Goal: Contribute content: Contribute content

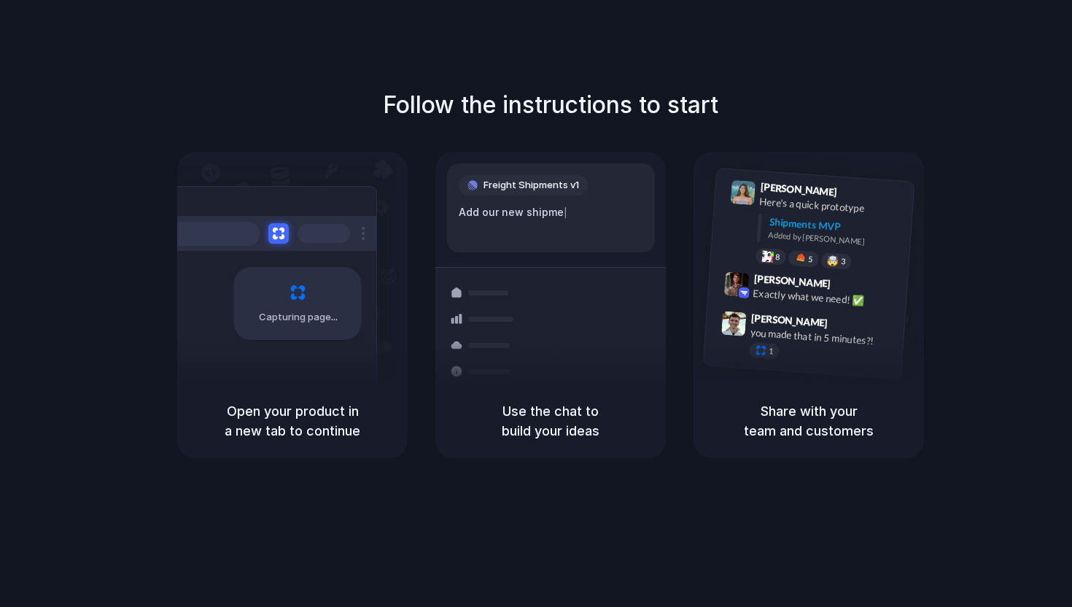
click at [300, 335] on div "Capturing page" at bounding box center [298, 303] width 128 height 73
click at [310, 411] on h5 "Open your product in a new tab to continue" at bounding box center [292, 420] width 195 height 39
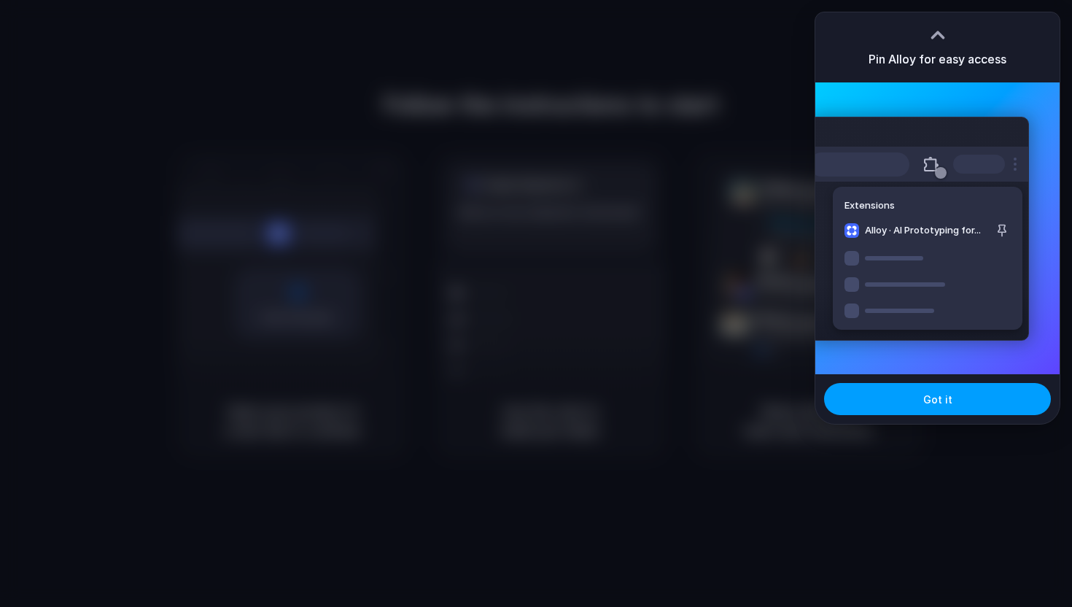
click at [938, 400] on span "Got it" at bounding box center [937, 399] width 29 height 15
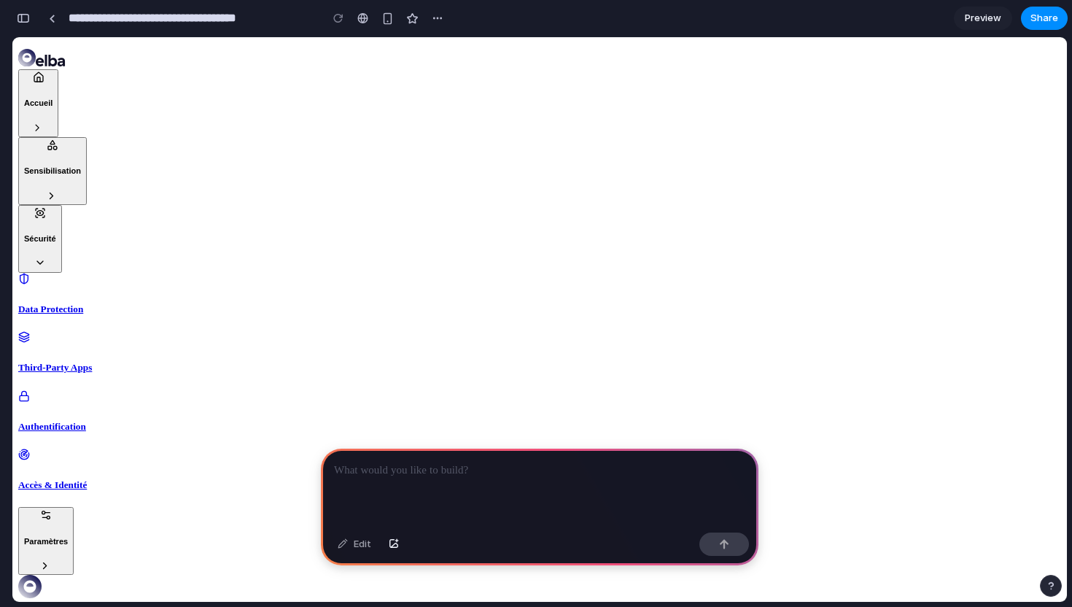
click at [503, 488] on div at bounding box center [540, 488] width 438 height 78
click at [111, 421] on h5 "Authentification" at bounding box center [539, 427] width 1043 height 12
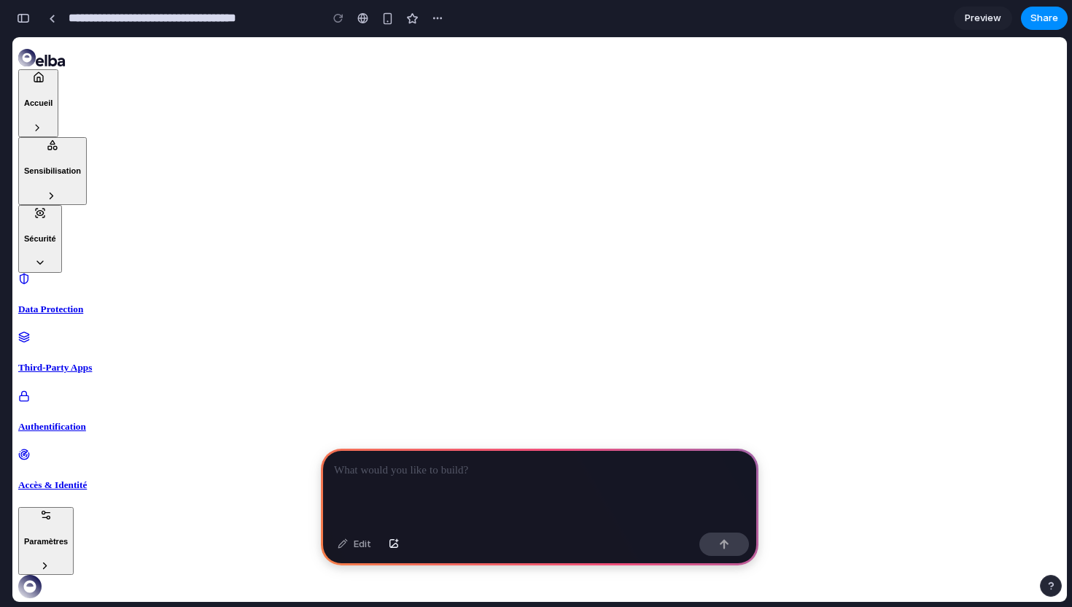
click at [464, 468] on p at bounding box center [539, 471] width 411 height 18
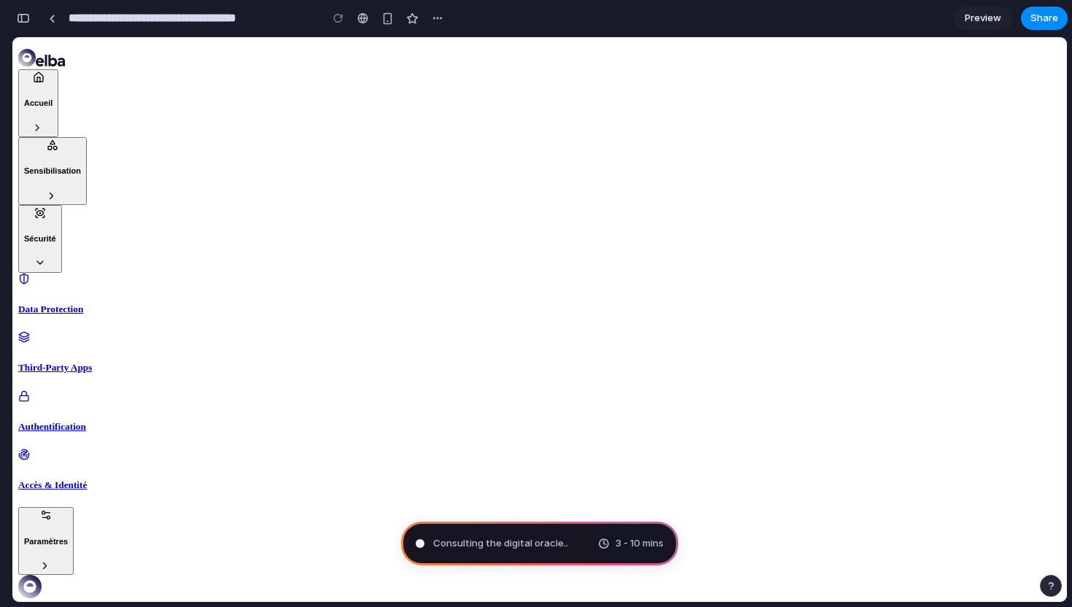
type input "**********"
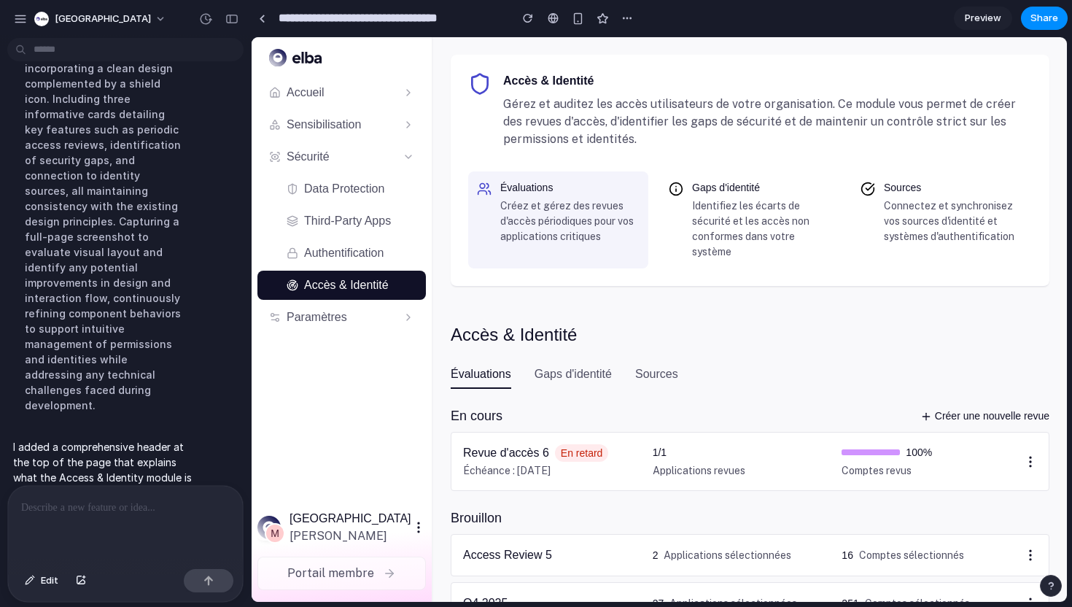
scroll to position [551, 0]
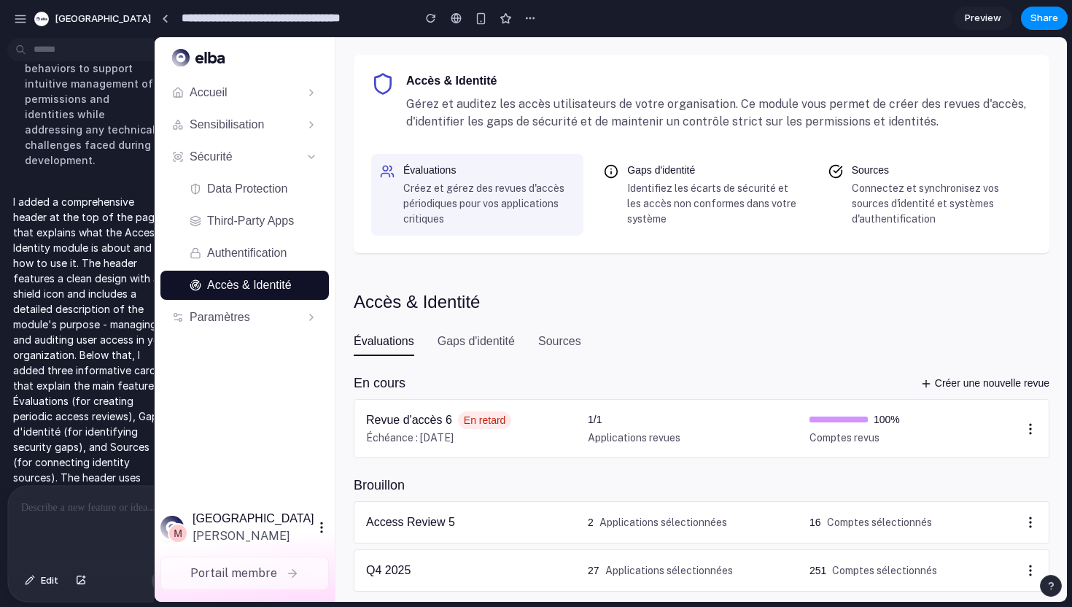
drag, startPoint x: 327, startPoint y: 360, endPoint x: 155, endPoint y: 342, distance: 172.3
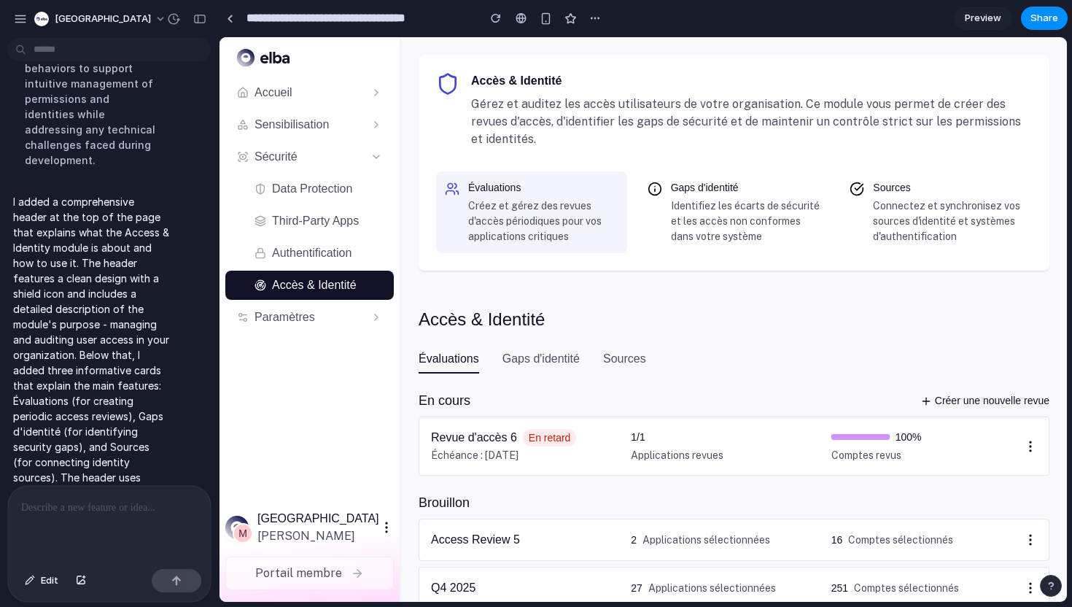
scroll to position [0, 0]
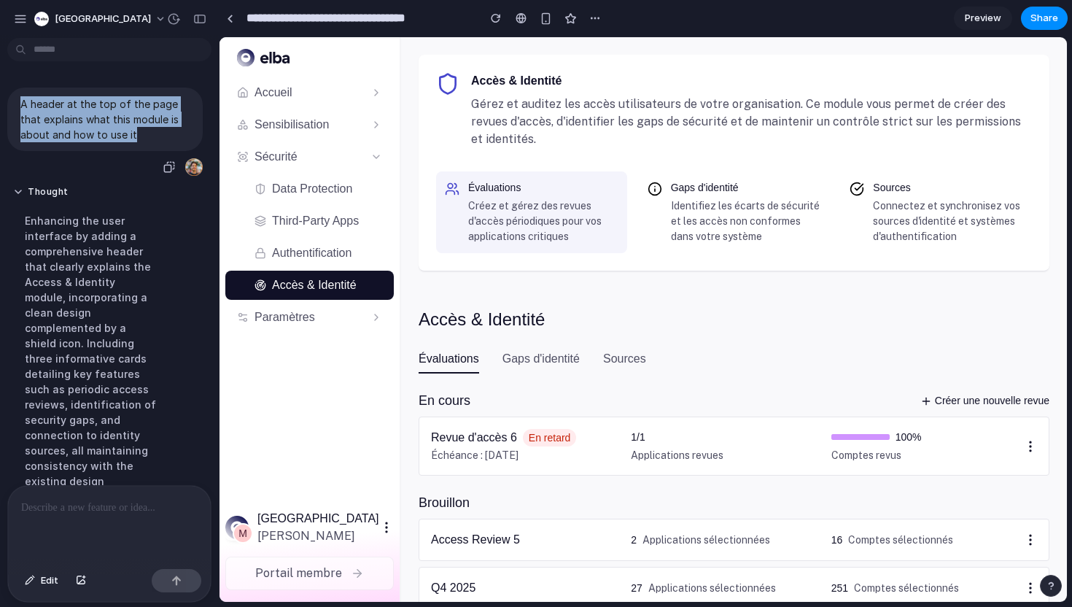
drag, startPoint x: 22, startPoint y: 97, endPoint x: 141, endPoint y: 131, distance: 123.5
click at [141, 131] on p "A header at the top of the page that explains what this module is about and how…" at bounding box center [104, 119] width 169 height 46
copy p "A header at the top of the page that explains what this module is about and how…"
click at [691, 206] on p "Identifiez les écarts de sécurité et les accès non conformes dans votre système" at bounding box center [746, 221] width 150 height 46
click at [732, 209] on p "Identifiez les écarts de sécurité et les accès non conformes dans votre système" at bounding box center [746, 221] width 150 height 46
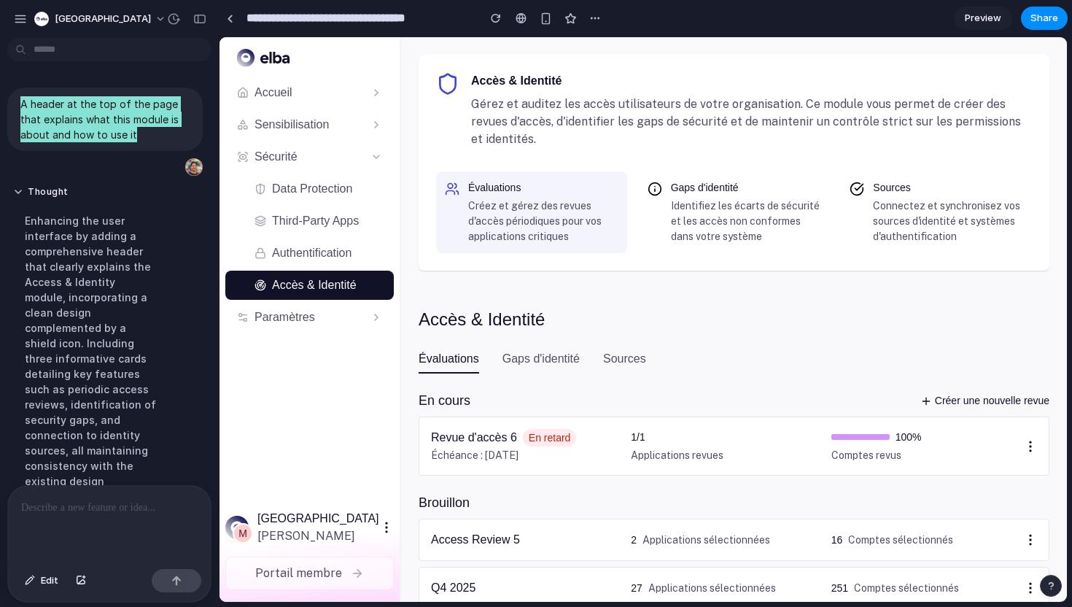
click at [910, 258] on div "Accès & Identité Gérez et auditez les accès utilisateurs de votre organisation.…" at bounding box center [734, 163] width 631 height 216
click at [788, 346] on div "Accès & Identité Gérez et auditez les accès utilisateurs de votre organisation.…" at bounding box center [734, 428] width 666 height 783
click at [521, 359] on h5 "Gaps d'identité" at bounding box center [541, 359] width 77 height 18
click at [831, 352] on div "Évaluations Gaps d'identité Sources" at bounding box center [734, 361] width 631 height 23
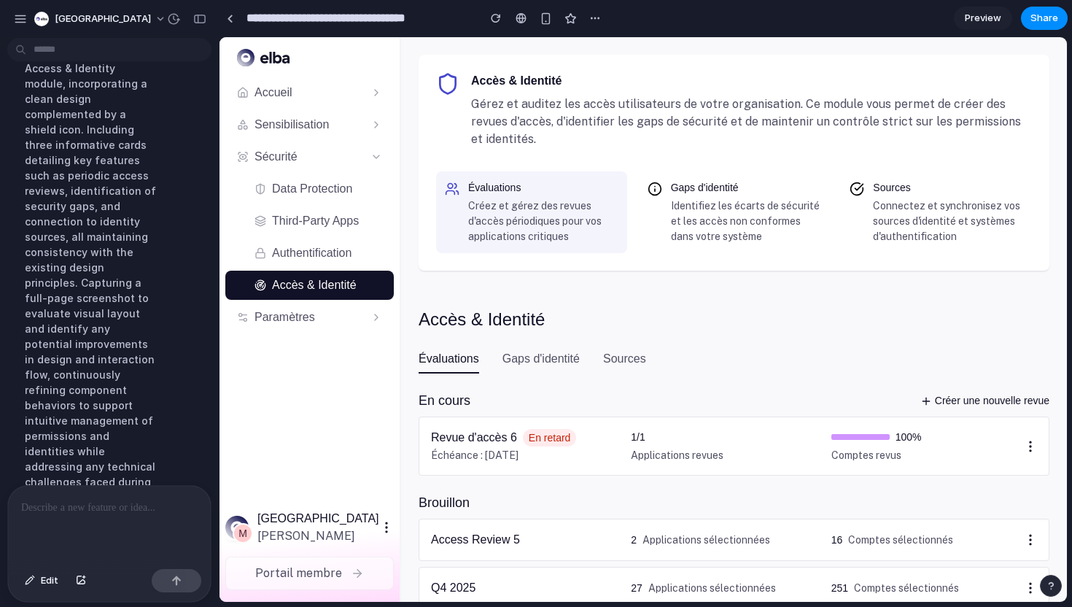
scroll to position [551, 0]
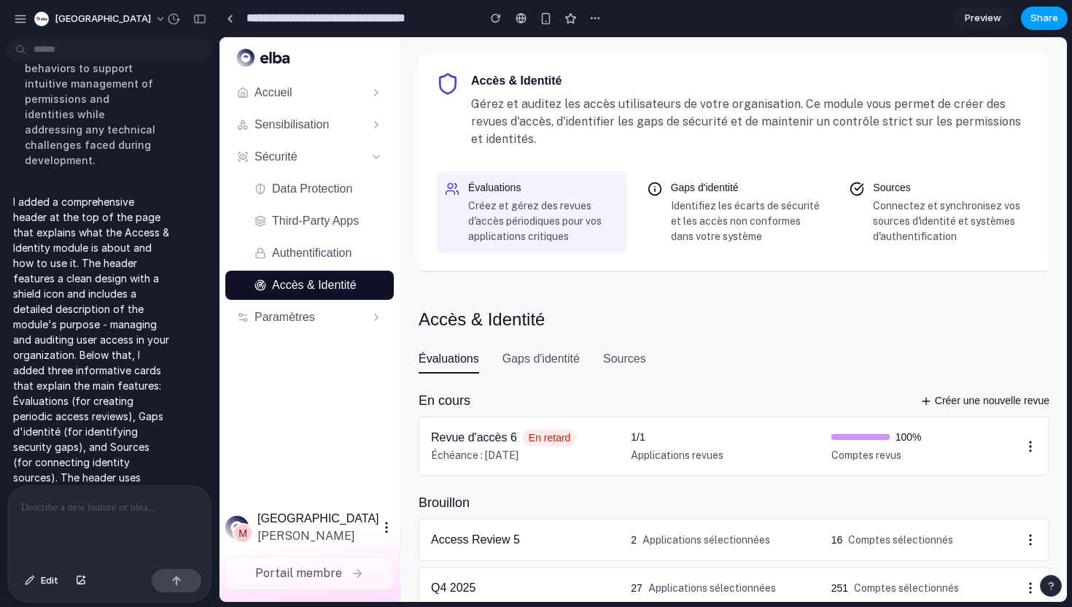
click at [1036, 12] on span "Share" at bounding box center [1045, 18] width 28 height 15
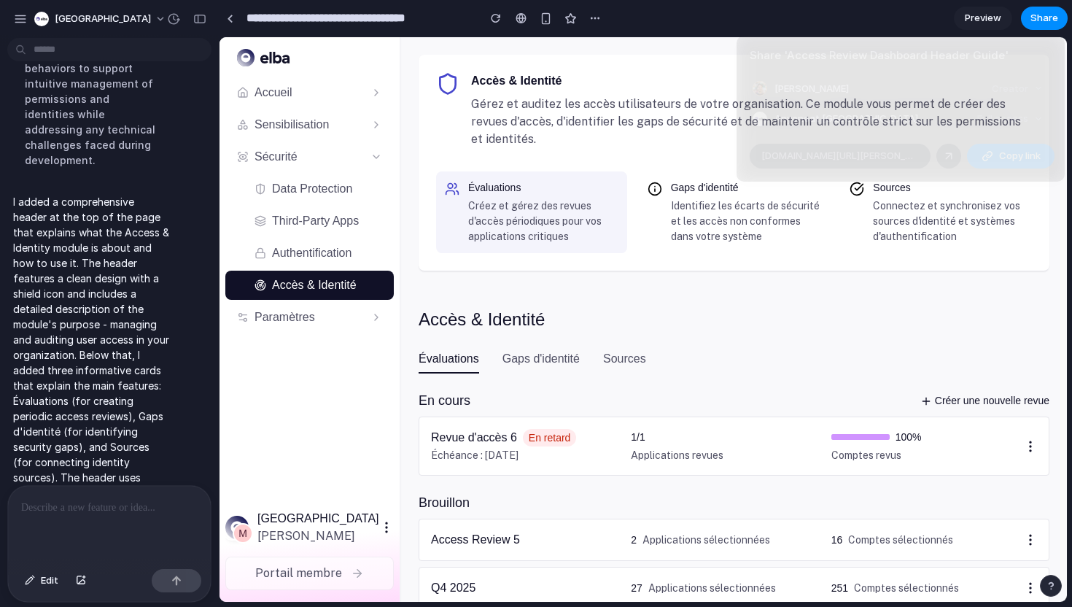
click at [973, 295] on div "Share ' Access Review Dashboard Header Guide ' Maxime Berkowicz Creator Anyone …" at bounding box center [536, 303] width 1072 height 607
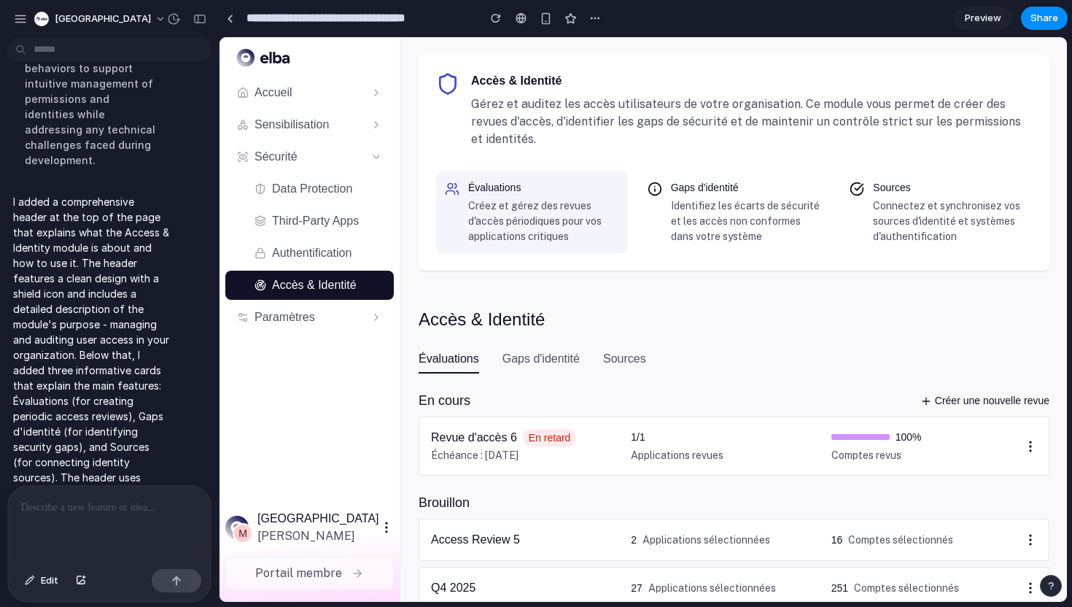
click at [991, 20] on span "Preview" at bounding box center [983, 18] width 36 height 15
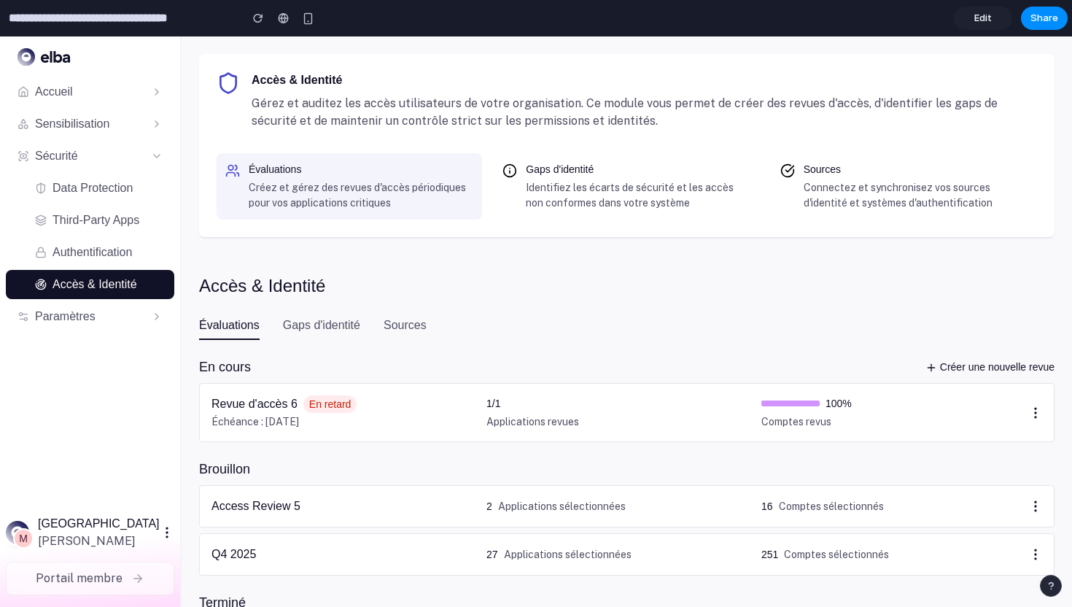
click at [662, 300] on div "Accès & Identité Gérez et auditez les accès utilisateurs de votre organisation.…" at bounding box center [627, 411] width 891 height 750
click at [721, 304] on div "Accès & Identité Gérez et auditez les accès utilisateurs de votre organisation.…" at bounding box center [627, 411] width 891 height 750
click at [593, 177] on h3 "Gaps d'identité" at bounding box center [638, 169] width 225 height 15
click at [809, 314] on div "Accès & Identité Gérez et auditez les accès utilisateurs de votre organisation.…" at bounding box center [627, 411] width 891 height 750
click at [989, 17] on span "Edit" at bounding box center [983, 18] width 18 height 15
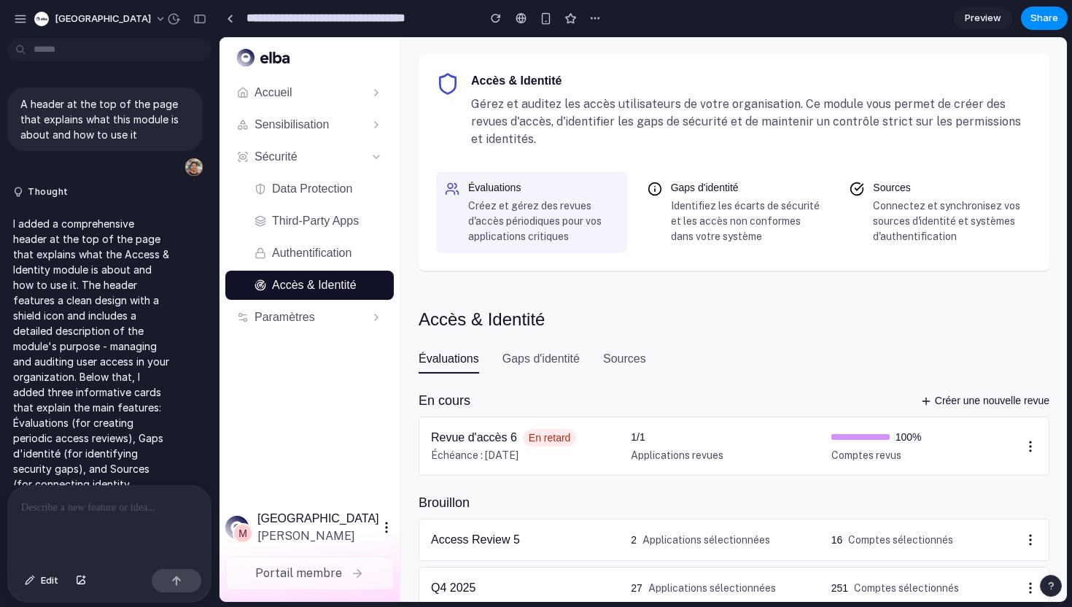
scroll to position [68, 0]
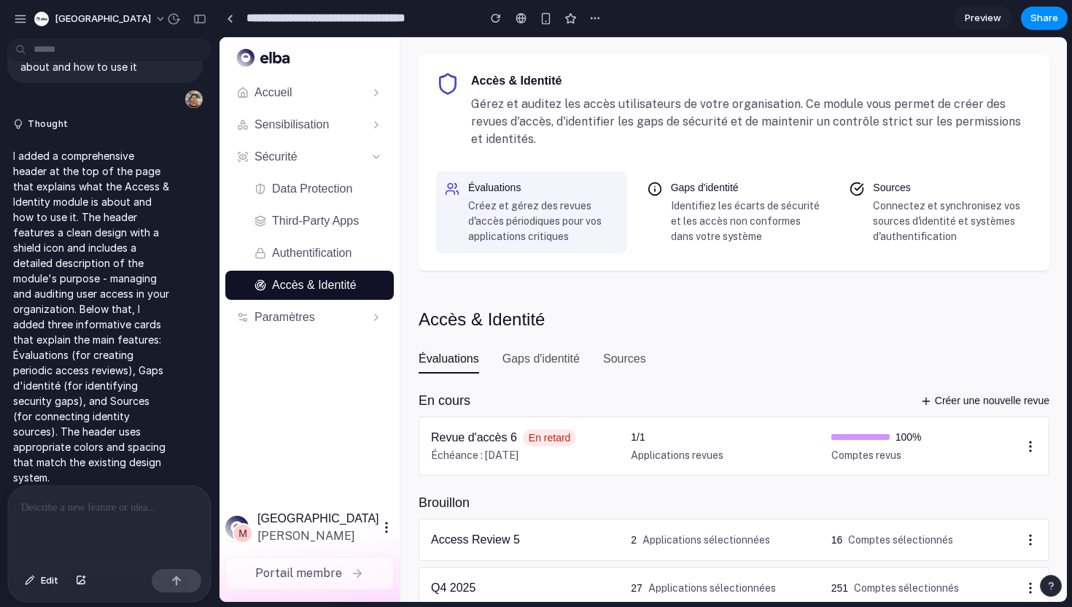
click at [985, 24] on span "Preview" at bounding box center [983, 18] width 36 height 15
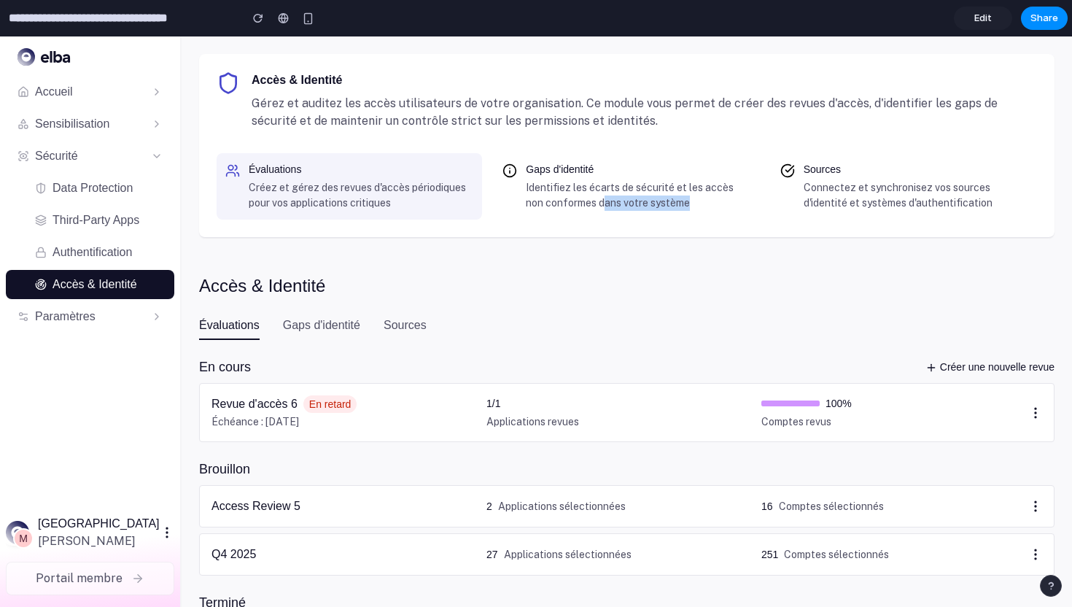
drag, startPoint x: 602, startPoint y: 210, endPoint x: 602, endPoint y: 217, distance: 7.3
click at [602, 217] on div "Gaps d'identité Identifiez les écarts de sécurité et les accès non conformes da…" at bounding box center [626, 186] width 265 height 66
click at [582, 195] on p "Identifiez les écarts de sécurité et les accès non conformes dans votre système" at bounding box center [638, 195] width 225 height 31
click at [392, 182] on p "Créez et gérez des revues d'accès périodiques pour vos applications critiques" at bounding box center [361, 195] width 225 height 31
click at [579, 182] on p "Identifiez les écarts de sécurité et les accès non conformes dans votre système" at bounding box center [638, 195] width 225 height 31
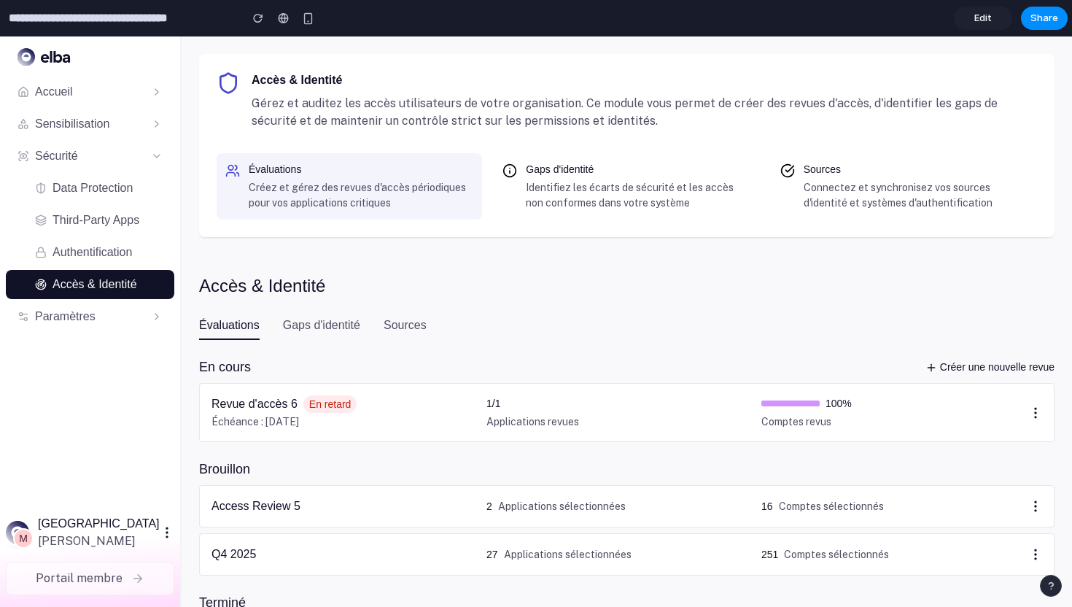
click at [866, 194] on p "Connectez et synchronisez vos sources d'identité et systèmes d'authentification" at bounding box center [916, 195] width 225 height 31
click at [695, 271] on div "Accès & Identité Gérez et auditez les accès utilisateurs de votre organisation.…" at bounding box center [627, 411] width 891 height 750
click at [136, 91] on h5 "Accueil" at bounding box center [90, 92] width 110 height 18
click at [129, 314] on h5 "Paramètres" at bounding box center [90, 317] width 110 height 18
click at [279, 15] on div at bounding box center [283, 18] width 11 height 12
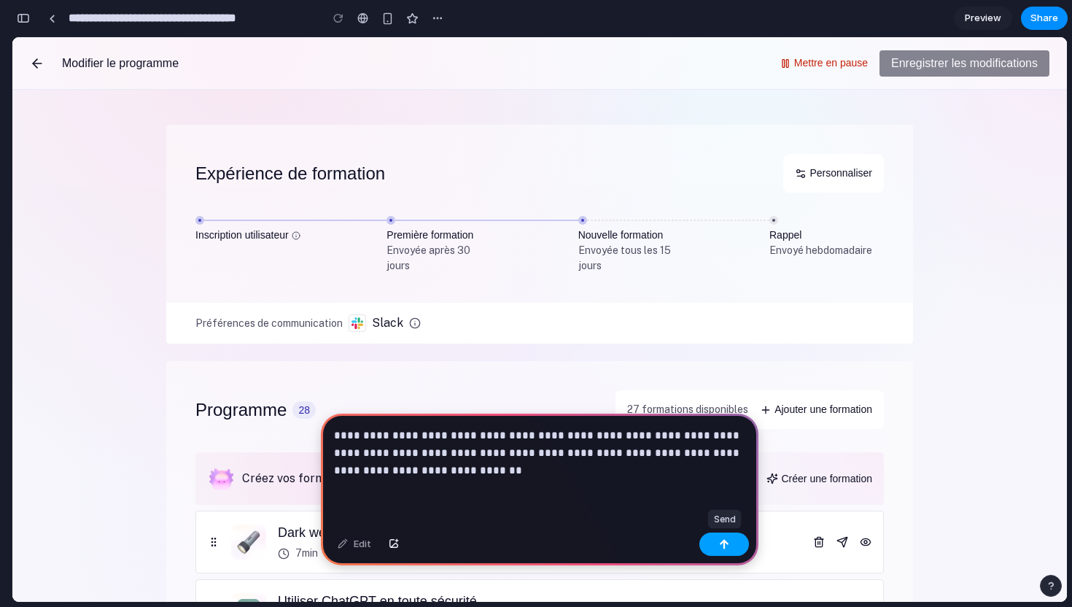
click at [725, 537] on button "button" at bounding box center [724, 543] width 50 height 23
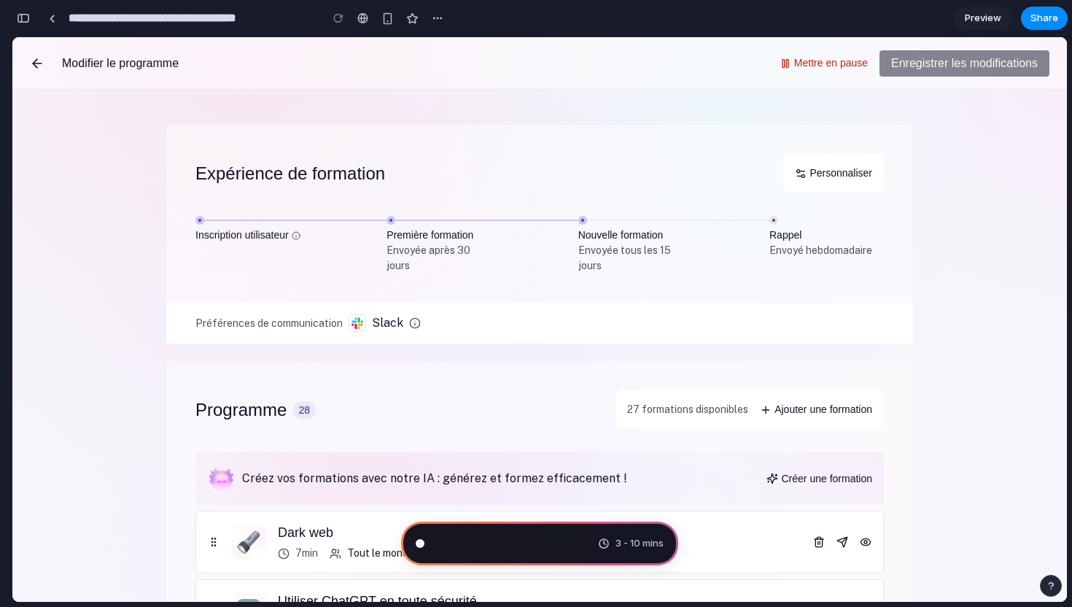
type input "**********"
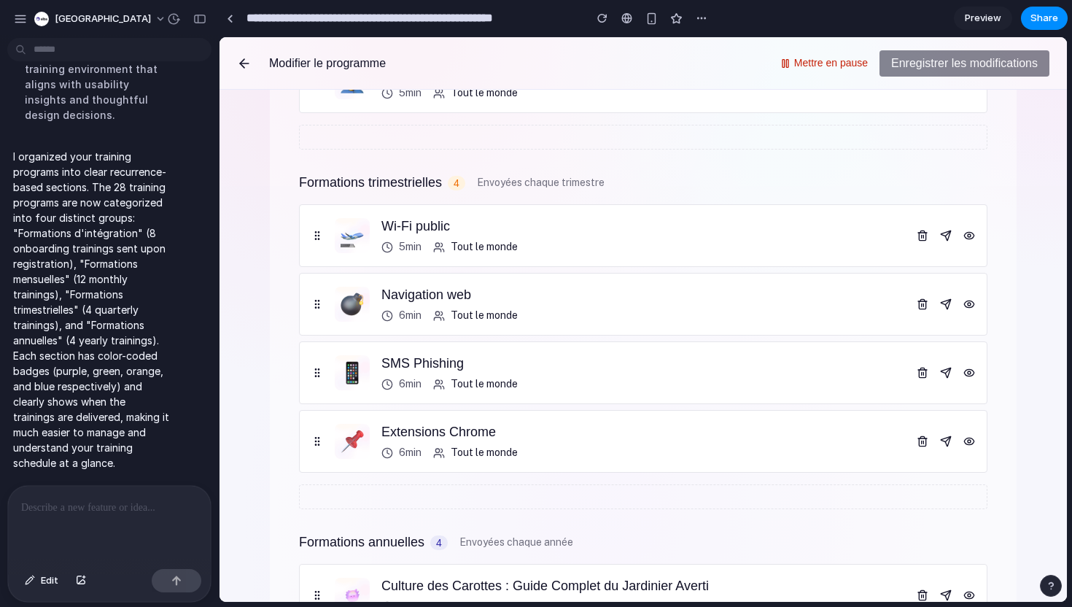
scroll to position [1926, 0]
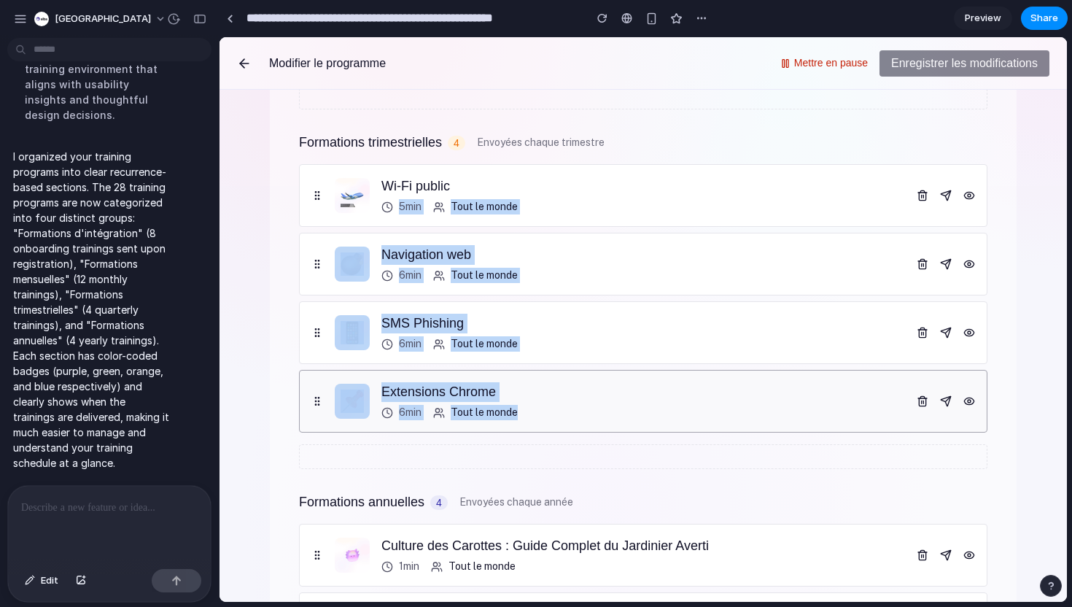
drag, startPoint x: 726, startPoint y: 187, endPoint x: 761, endPoint y: 424, distance: 238.8
click at [761, 424] on ul "Wi-Fi public 5min Tout le monde Navigation web 6min Tout le monde SMS Phishing …" at bounding box center [643, 298] width 689 height 268
drag, startPoint x: 316, startPoint y: 194, endPoint x: 348, endPoint y: 416, distance: 224.0
click at [348, 416] on ul "Wi-Fi public 5min Tout le monde Navigation web 6min Tout le monde SMS Phishing …" at bounding box center [643, 298] width 689 height 268
click at [249, 389] on main "Expérience de formation Personnaliser Inscription utilisateur Première formatio…" at bounding box center [644, 346] width 848 height 512
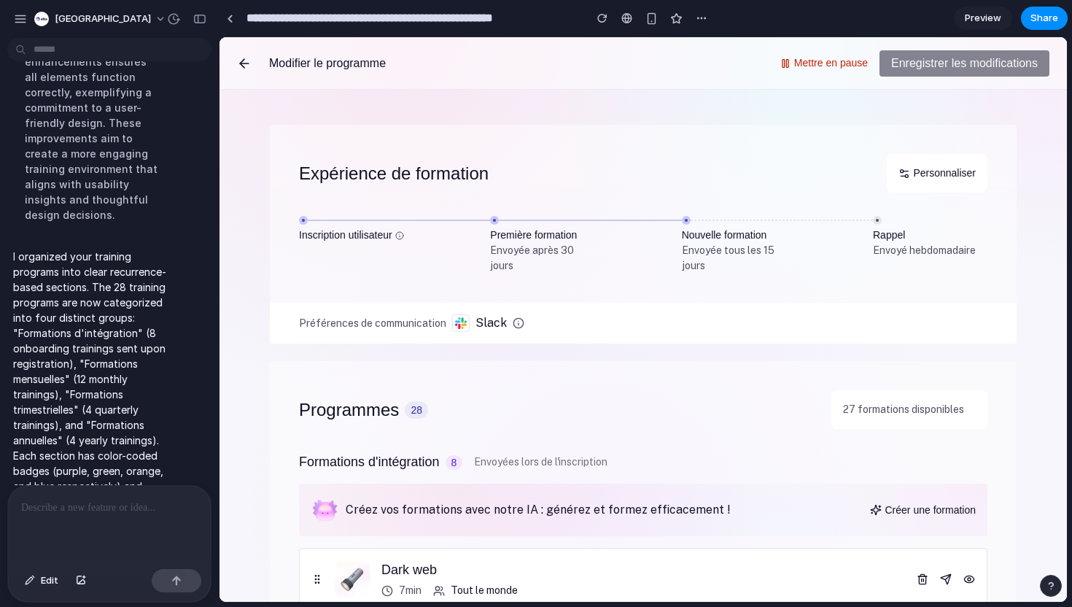
scroll to position [581, 0]
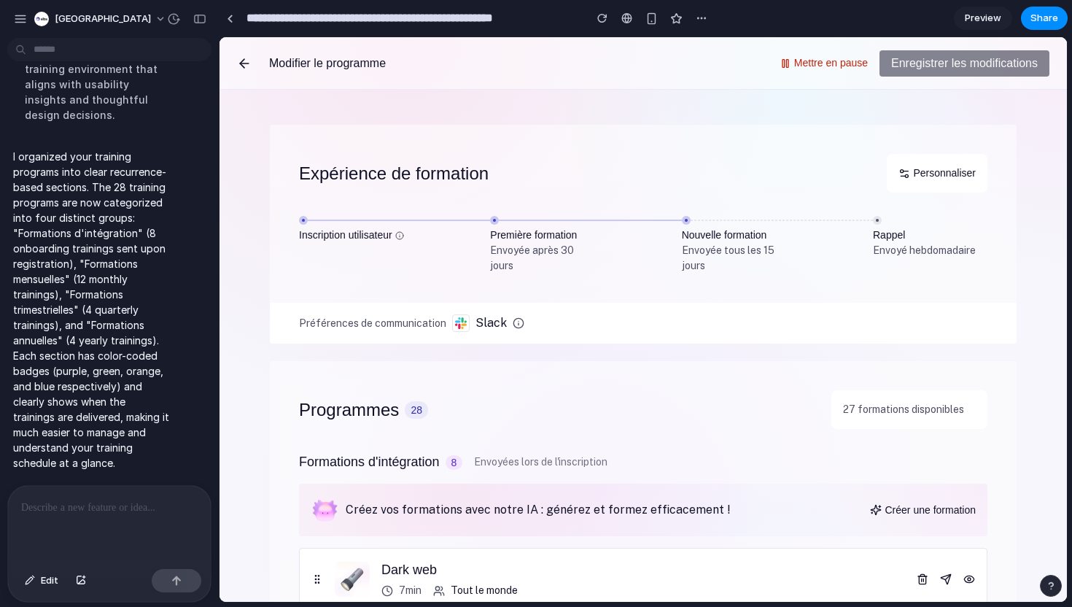
click at [101, 516] on div at bounding box center [109, 524] width 203 height 77
click at [131, 512] on p at bounding box center [109, 508] width 177 height 18
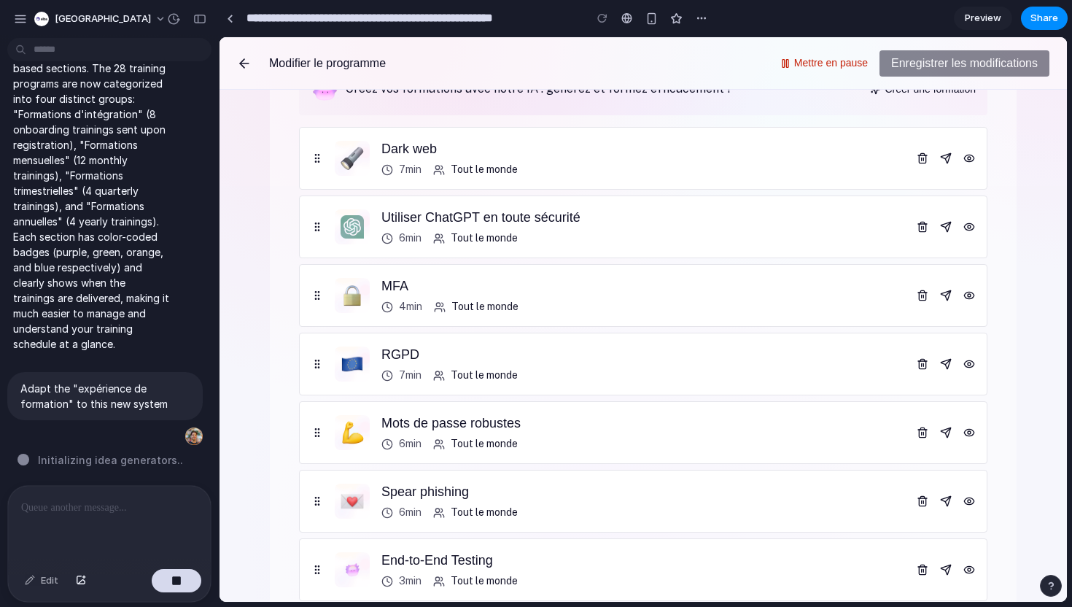
scroll to position [0, 0]
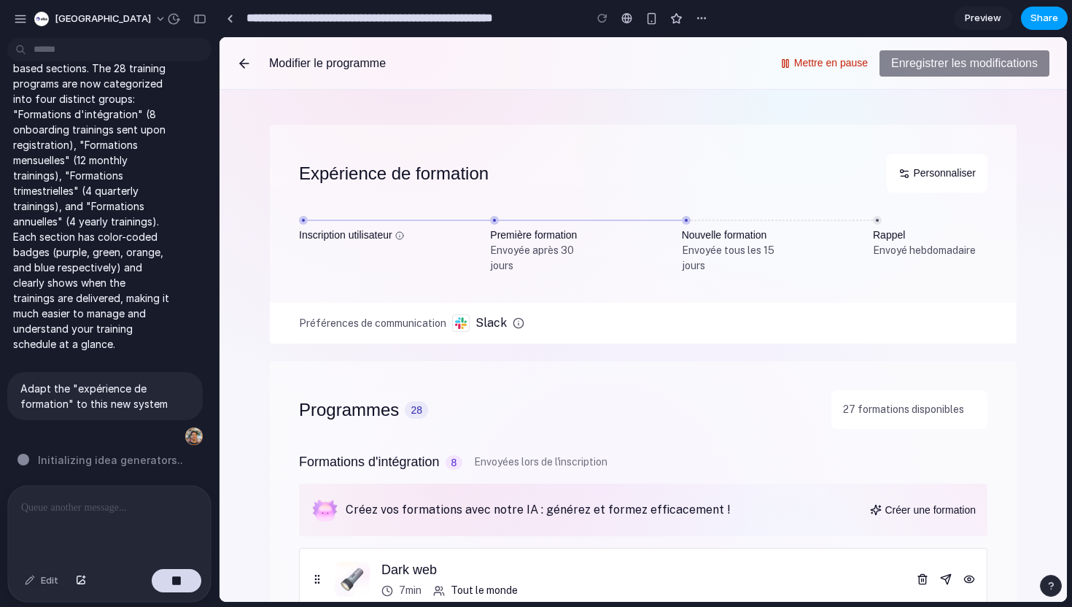
click at [1043, 15] on span "Share" at bounding box center [1045, 18] width 28 height 15
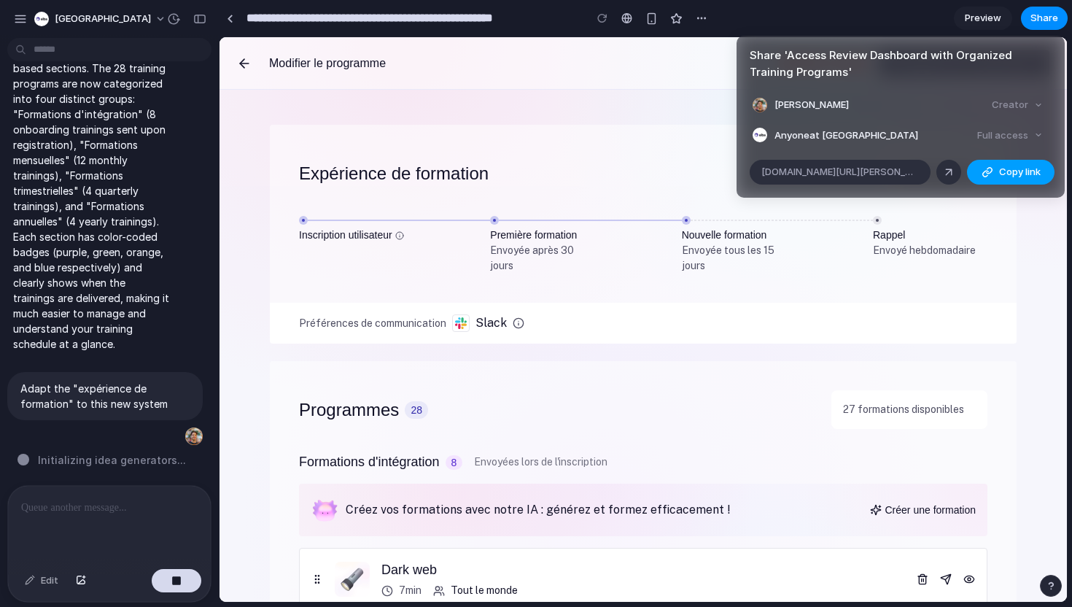
click at [983, 177] on div "button" at bounding box center [988, 172] width 12 height 12
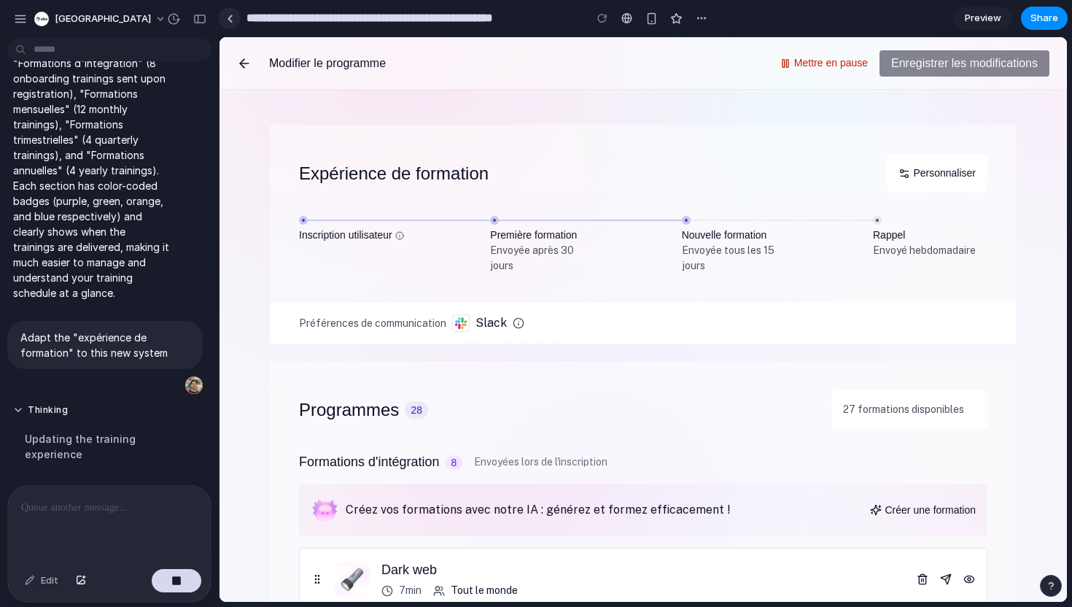
scroll to position [314, 0]
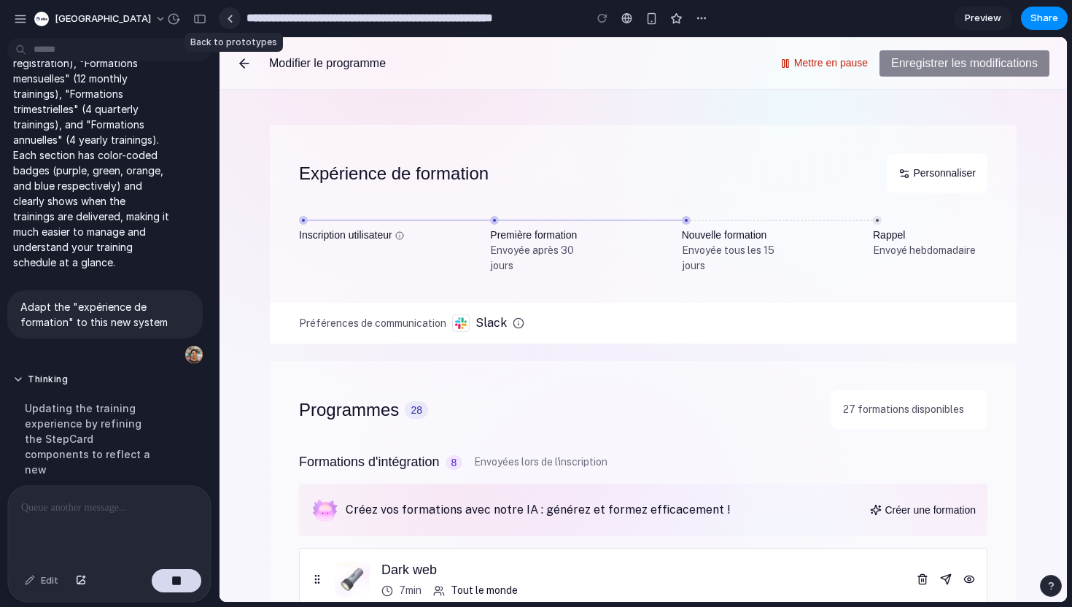
click at [229, 20] on div at bounding box center [230, 19] width 7 height 8
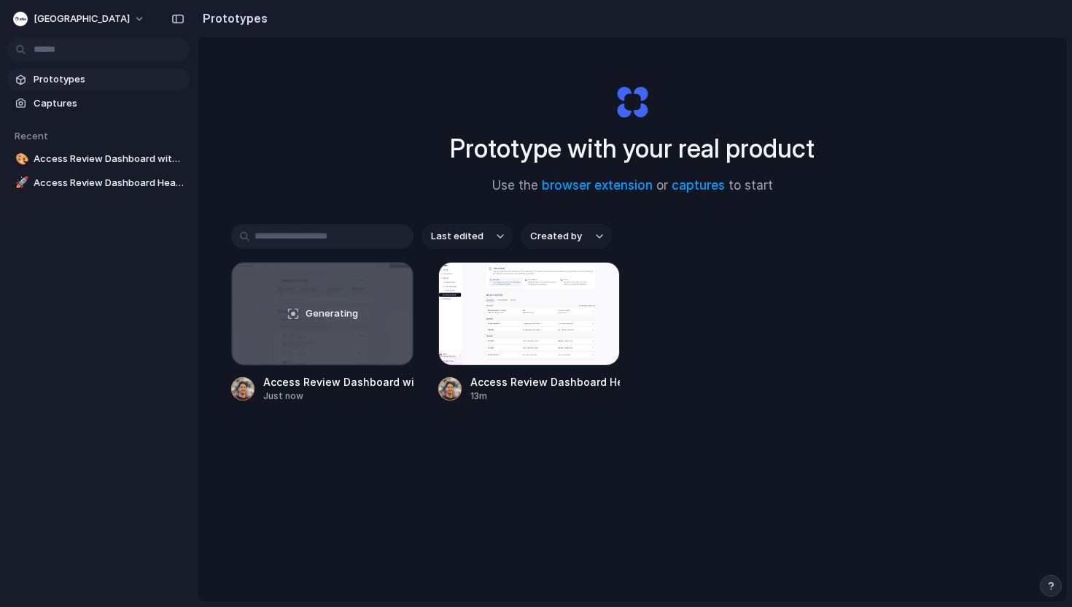
click at [598, 484] on div "Last edited Created by Generating Access Review Dashboard with Organized Traini…" at bounding box center [632, 358] width 802 height 269
click at [112, 104] on span "Captures" at bounding box center [109, 103] width 150 height 15
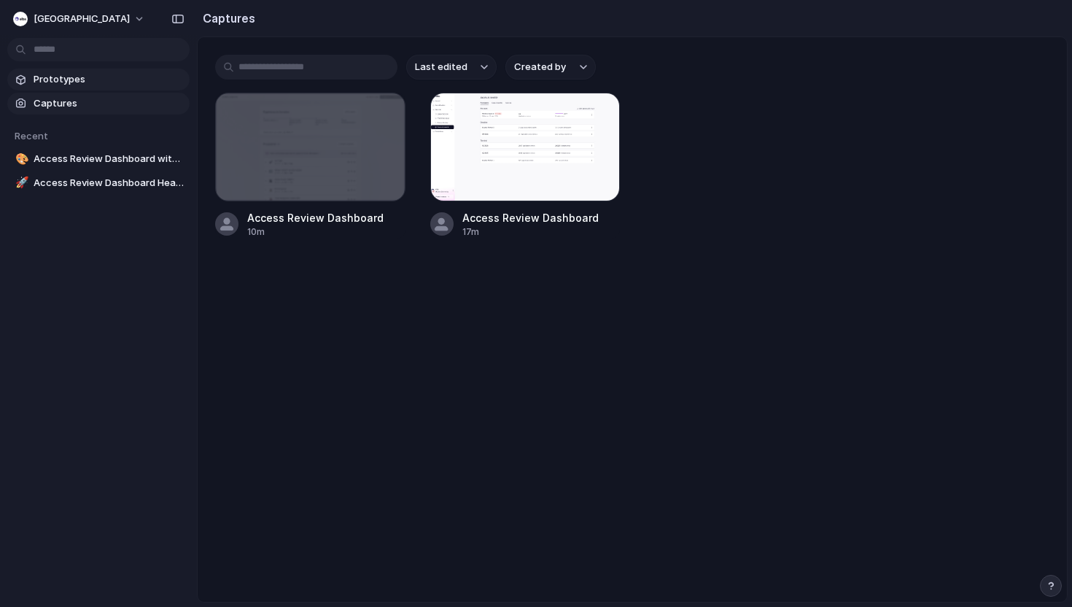
click at [95, 77] on span "Prototypes" at bounding box center [109, 79] width 150 height 15
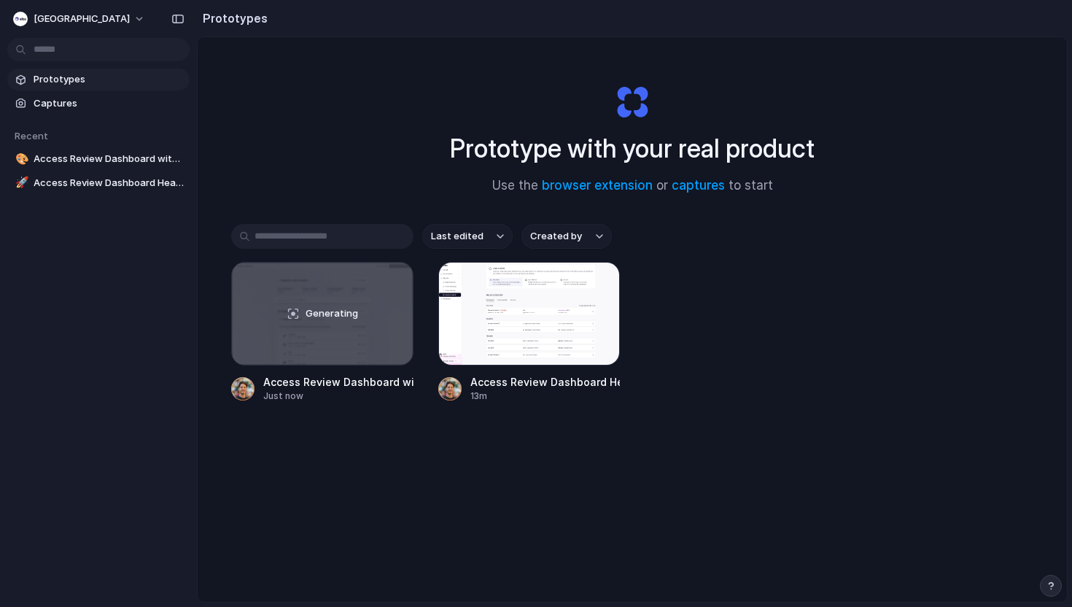
click at [702, 491] on div "Last edited Created by Generating Access Review Dashboard with Organized Traini…" at bounding box center [632, 358] width 802 height 269
click at [62, 18] on button "[GEOGRAPHIC_DATA]" at bounding box center [79, 18] width 145 height 23
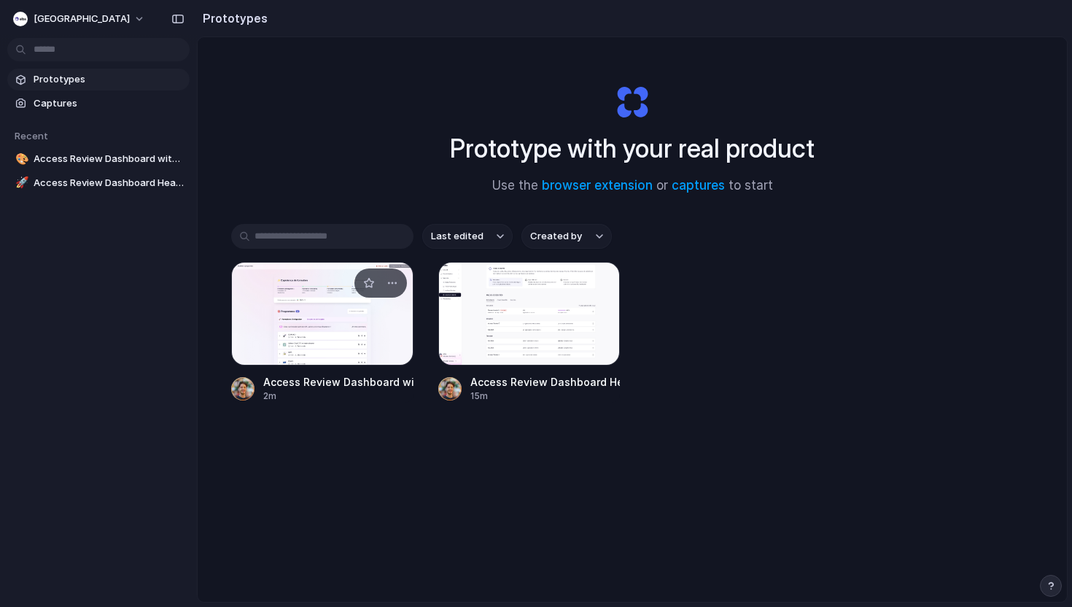
click at [360, 313] on div at bounding box center [322, 314] width 182 height 104
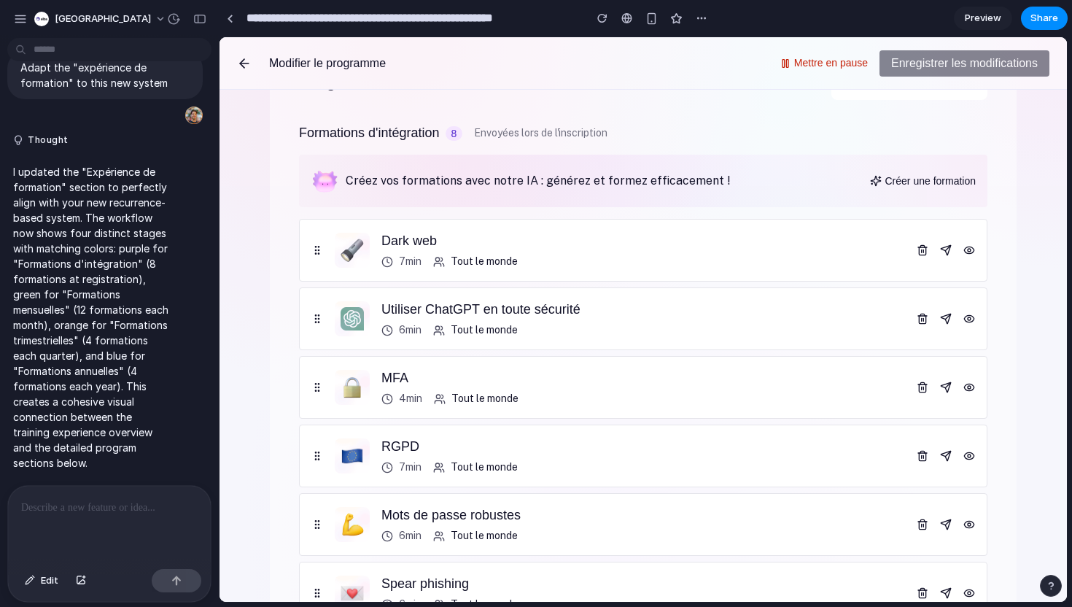
scroll to position [327, 0]
click at [393, 149] on div "Formations d'intégration 8 Envoyées lors de l'inscription Créez vos formations …" at bounding box center [643, 462] width 689 height 675
click at [393, 139] on h4 "Formations d'intégration" at bounding box center [369, 135] width 141 height 20
click at [105, 492] on div at bounding box center [109, 524] width 203 height 77
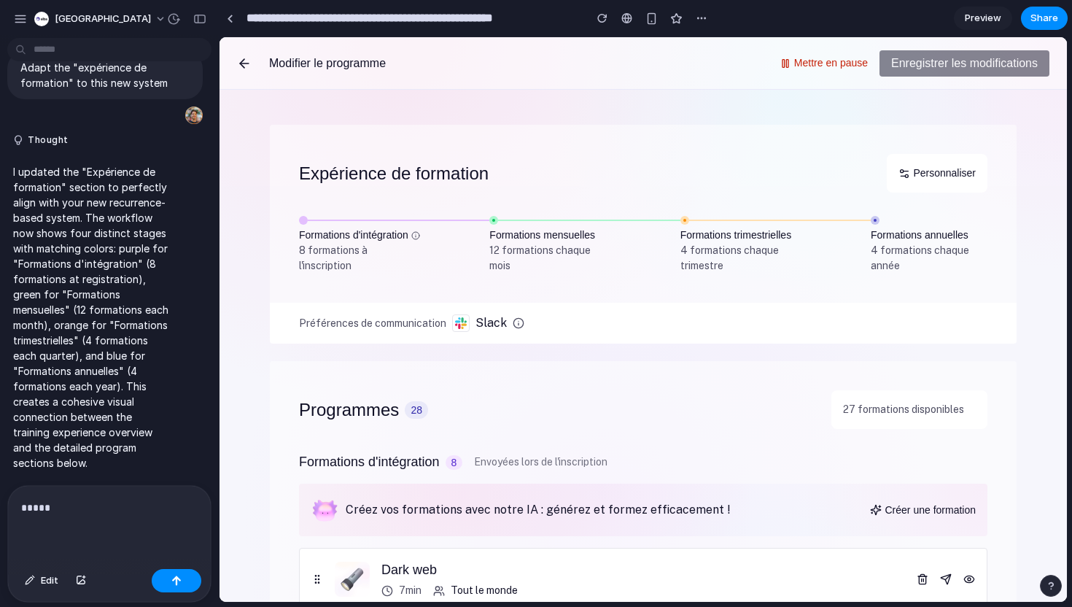
click at [94, 500] on p "*****" at bounding box center [109, 508] width 177 height 18
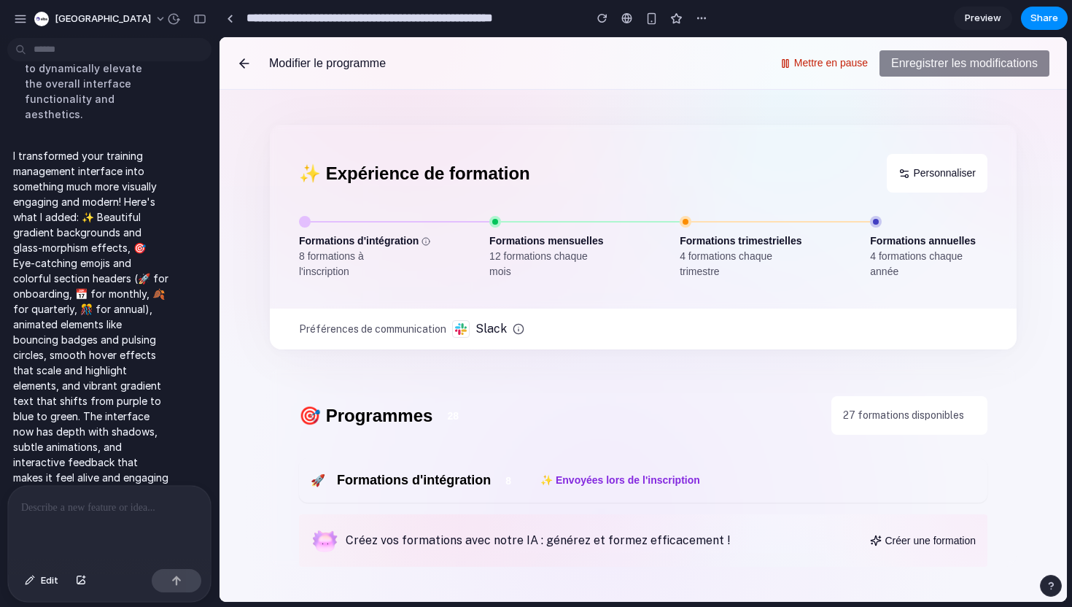
click at [517, 483] on div "🚀 Formations d'intégration 8 ✨ Envoyées lors de l'inscription" at bounding box center [643, 480] width 689 height 44
click at [473, 528] on div "Créez vos formations avec notre IA : générez et formez efficacement ! Créer une…" at bounding box center [643, 540] width 665 height 29
click at [751, 522] on div at bounding box center [609, 496] width 585 height 585
click at [949, 415] on p "27 formations disponibles" at bounding box center [903, 415] width 121 height 15
click at [495, 219] on div at bounding box center [495, 222] width 6 height 6
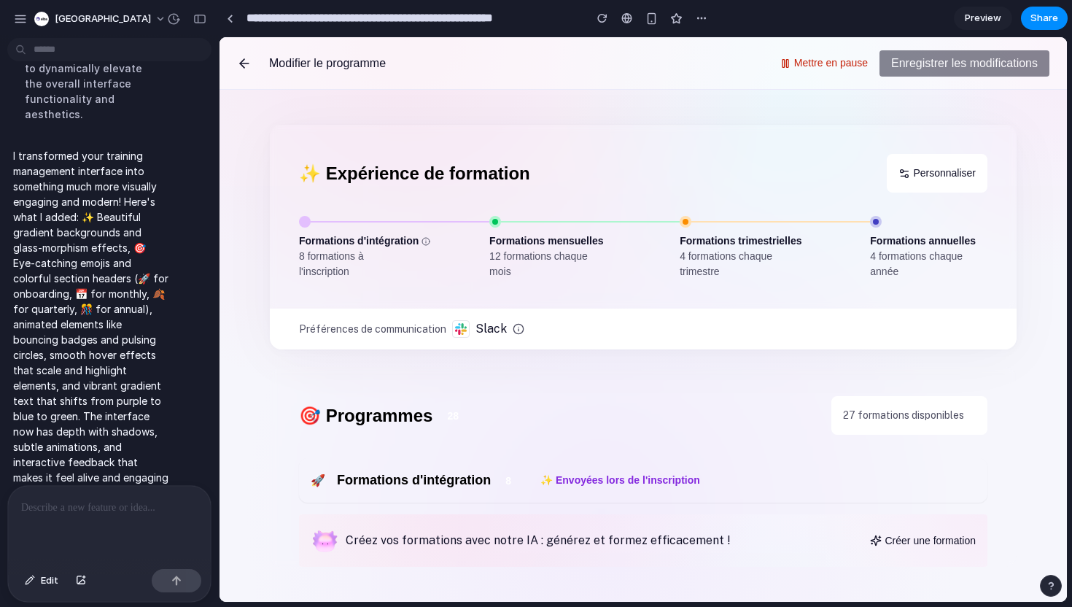
click at [913, 172] on span "Personnaliser" at bounding box center [944, 173] width 63 height 15
click at [860, 401] on button "27 formations disponibles" at bounding box center [909, 415] width 156 height 39
drag, startPoint x: 451, startPoint y: 415, endPoint x: 378, endPoint y: 414, distance: 72.9
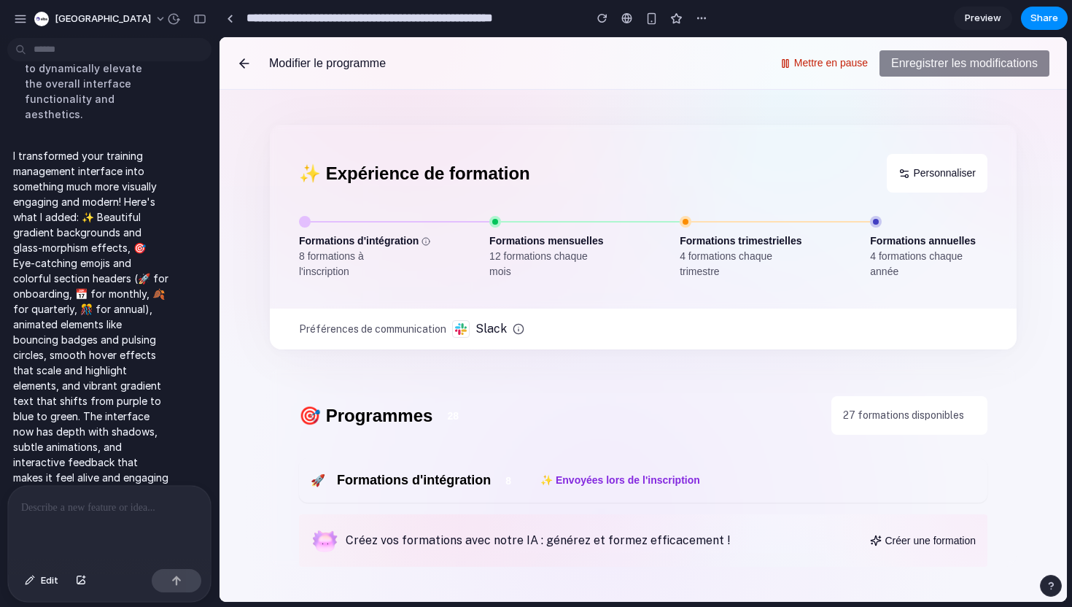
click at [381, 414] on div "🎯 Programmes 28" at bounding box center [559, 416] width 521 height 26
click at [132, 503] on p at bounding box center [109, 508] width 177 height 18
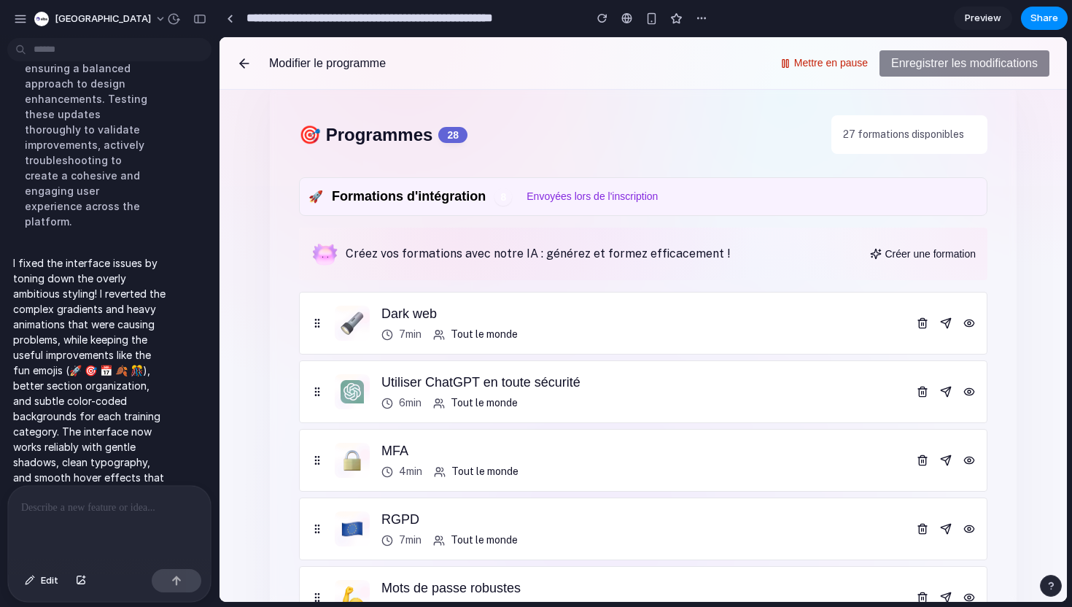
scroll to position [283, 0]
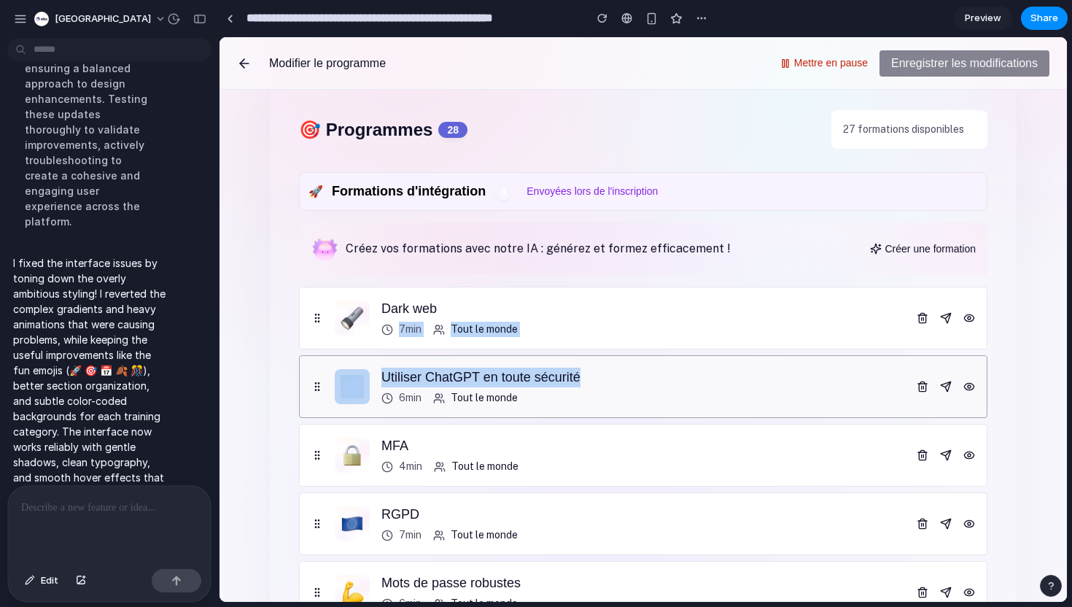
drag, startPoint x: 674, startPoint y: 314, endPoint x: 674, endPoint y: 384, distance: 70.0
click at [674, 384] on ul "Dark web 7min Tout le monde Utiliser ChatGPT en toute sécurité 6min Tout le mon…" at bounding box center [643, 558] width 689 height 543
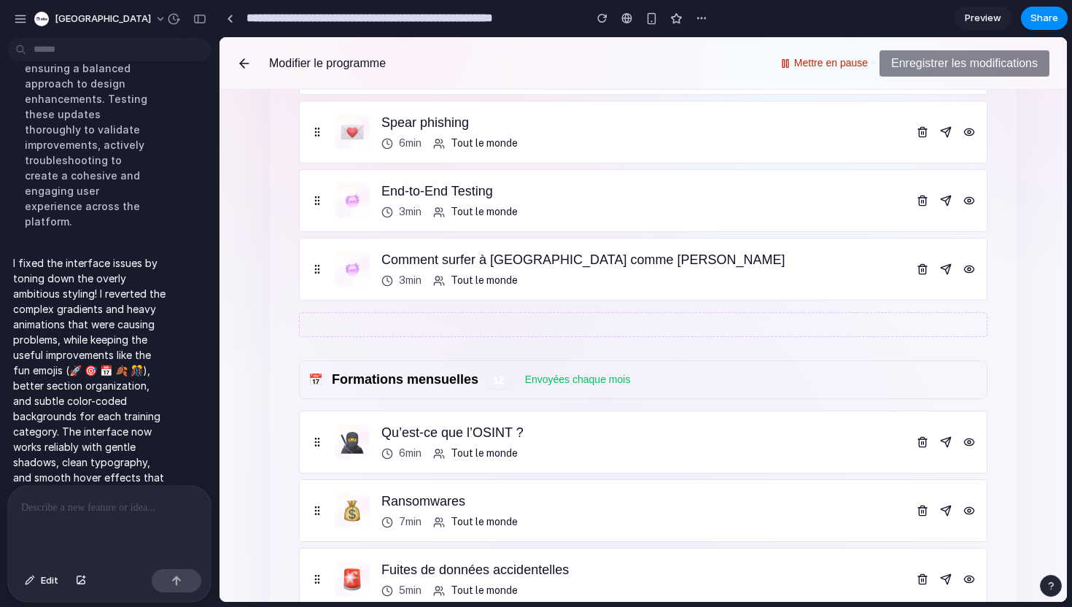
scroll to position [860, 0]
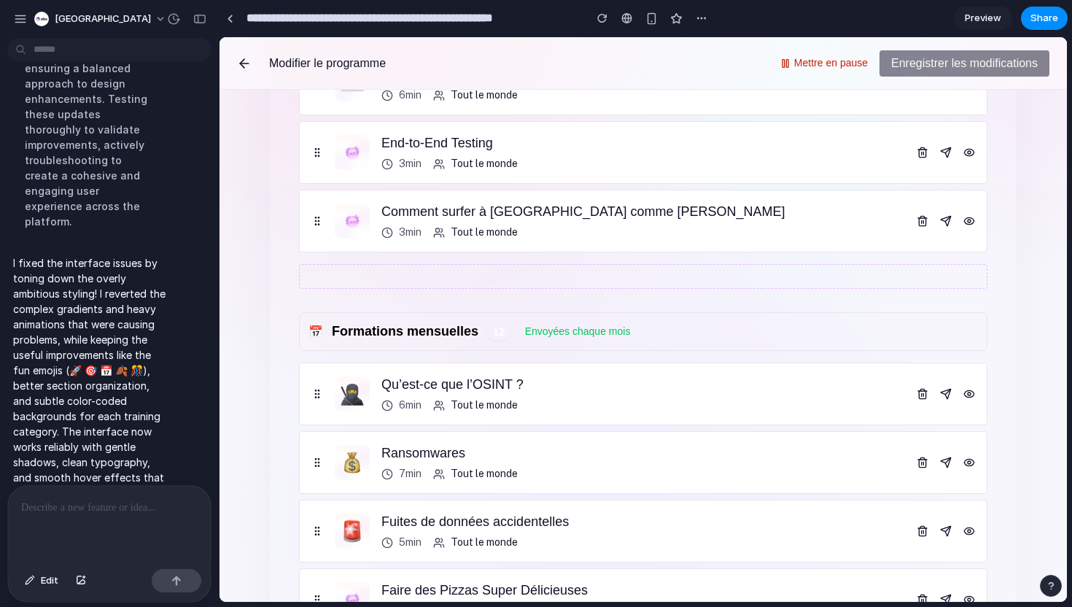
click at [1023, 321] on main "✨ Expérience de formation Personnaliser Formations d'intégration 8 formations à…" at bounding box center [644, 346] width 848 height 512
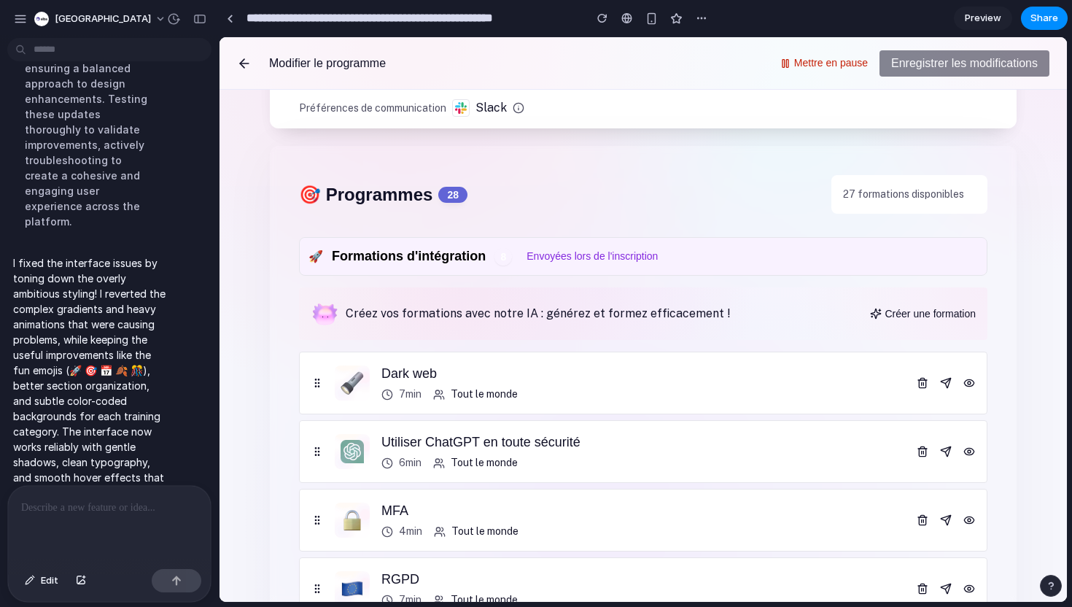
scroll to position [0, 0]
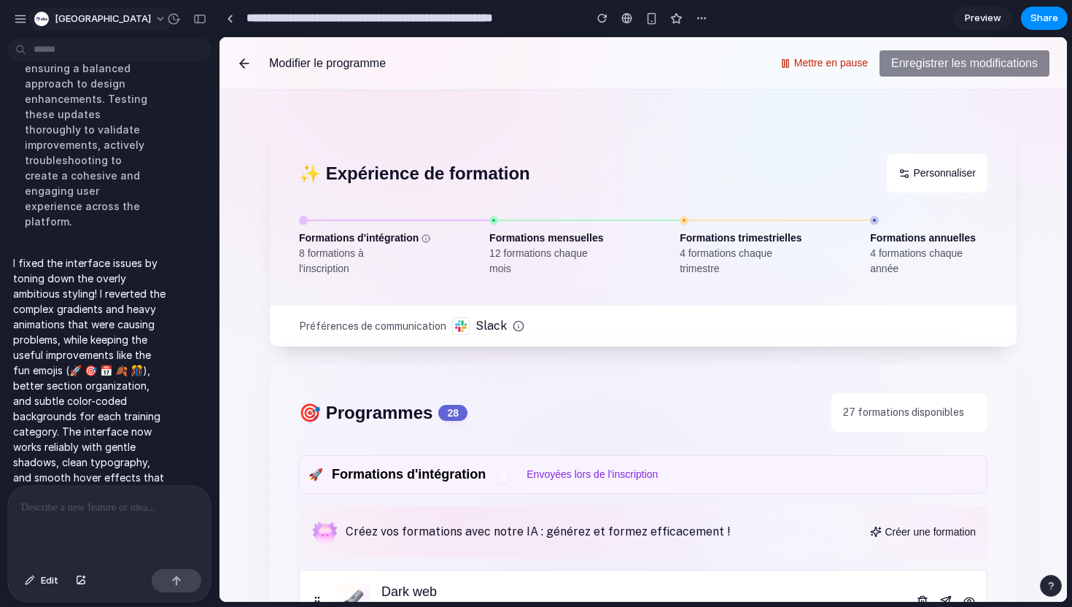
click at [81, 15] on button "[GEOGRAPHIC_DATA]" at bounding box center [100, 18] width 145 height 23
drag, startPoint x: 127, startPoint y: 95, endPoint x: 98, endPoint y: -1, distance: 99.9
click at [19, 15] on div "Settings Invite members Change theme Sign out" at bounding box center [536, 303] width 1072 height 607
click at [19, 15] on div "button" at bounding box center [20, 18] width 13 height 13
click at [515, 121] on div "✨ Expérience de formation Personnaliser Formations d'intégration 8 formations à…" at bounding box center [643, 346] width 747 height 512
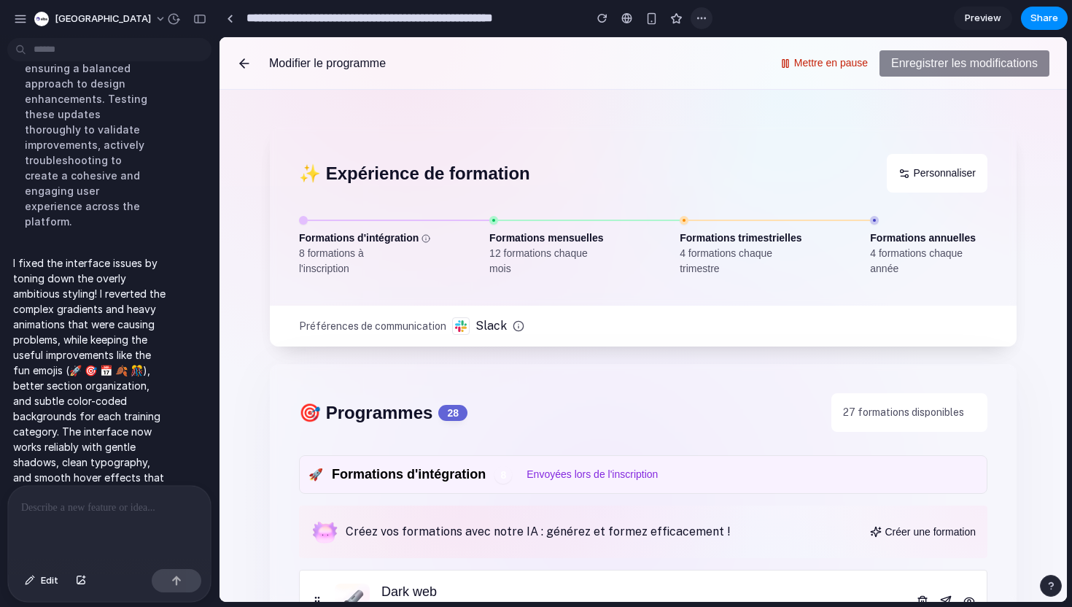
click at [703, 9] on button "button" at bounding box center [702, 18] width 22 height 22
click at [703, 9] on div "Duplicate Delete" at bounding box center [536, 303] width 1072 height 607
click at [608, 13] on button "button" at bounding box center [603, 18] width 22 height 22
click at [1034, 22] on span "Share" at bounding box center [1045, 18] width 28 height 15
click at [1042, 257] on div "Share ' Access Review Dashboard with Organized Training Programs ' [PERSON_NAME…" at bounding box center [536, 303] width 1072 height 607
